Goal: Download file/media

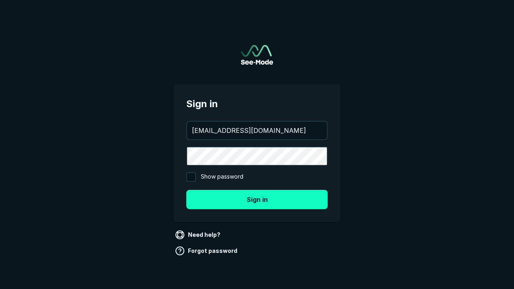
click at [257, 199] on button "Sign in" at bounding box center [256, 199] width 141 height 19
